Goal: Navigation & Orientation: Find specific page/section

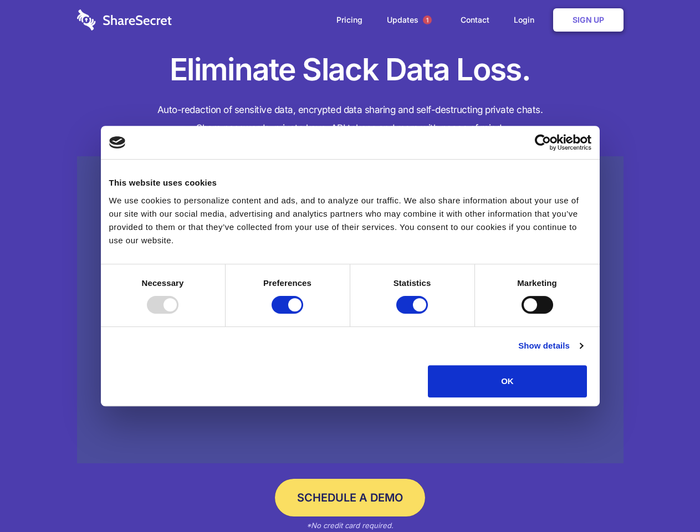
click at [179, 314] on div at bounding box center [163, 305] width 32 height 18
click at [303, 314] on input "Preferences" at bounding box center [288, 305] width 32 height 18
checkbox input "false"
click at [414, 314] on input "Statistics" at bounding box center [413, 305] width 32 height 18
checkbox input "false"
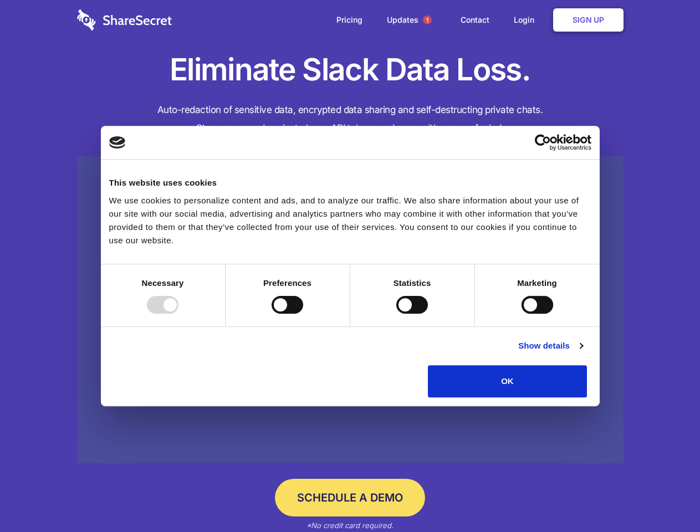
click at [522, 314] on input "Marketing" at bounding box center [538, 305] width 32 height 18
checkbox input "true"
click at [583, 353] on link "Show details" at bounding box center [551, 345] width 64 height 13
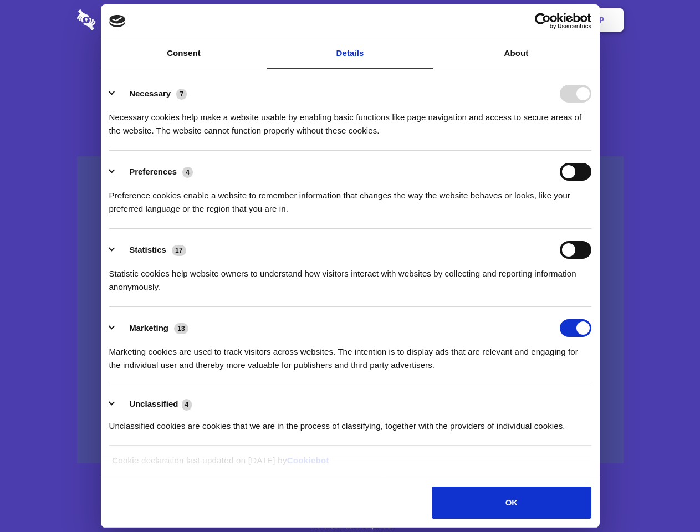
click at [592, 151] on li "Necessary 7 Necessary cookies help make a website usable by enabling basic func…" at bounding box center [350, 112] width 483 height 78
click at [427, 20] on span "1" at bounding box center [427, 20] width 9 height 9
